Goal: Task Accomplishment & Management: Manage account settings

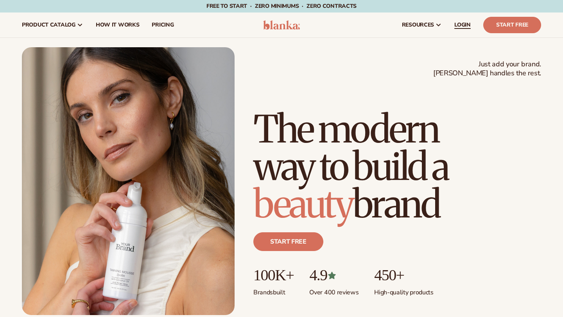
click at [462, 23] on span "LOGIN" at bounding box center [462, 25] width 16 height 6
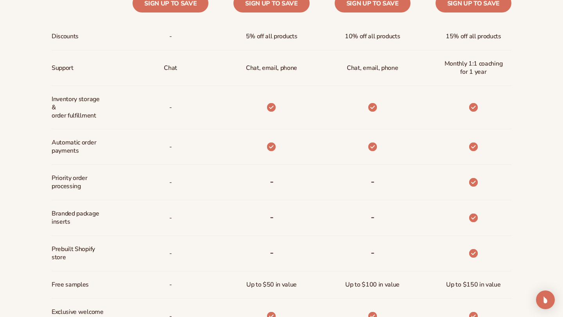
scroll to position [488, 0]
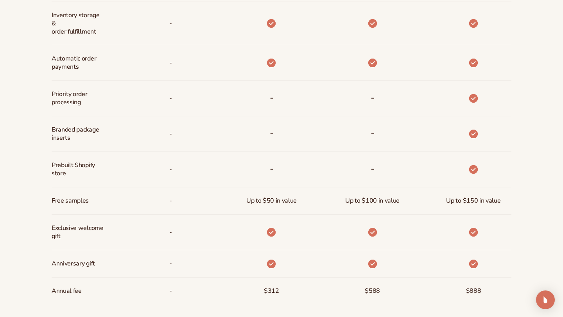
click at [270, 200] on span "Up to $50 in value" at bounding box center [271, 201] width 50 height 14
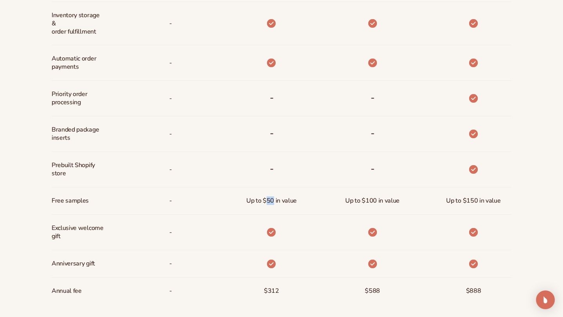
click at [270, 200] on span "Up to $50 in value" at bounding box center [271, 201] width 50 height 14
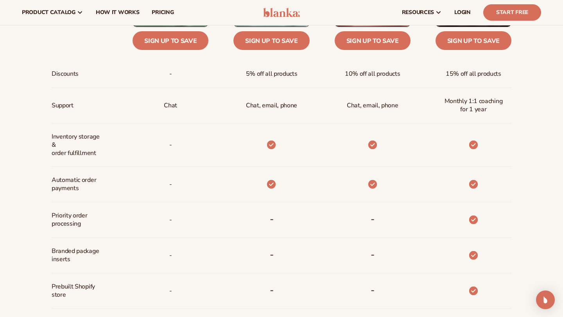
scroll to position [0, 0]
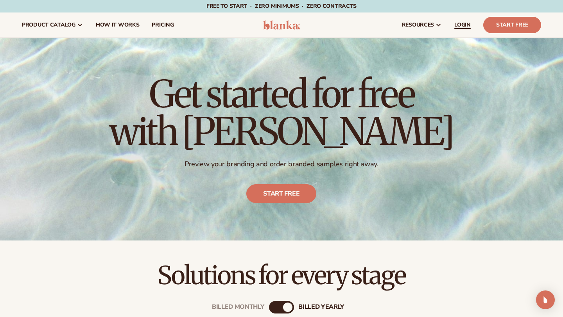
click at [460, 25] on span "LOGIN" at bounding box center [462, 25] width 16 height 6
